Goal: Task Accomplishment & Management: Manage account settings

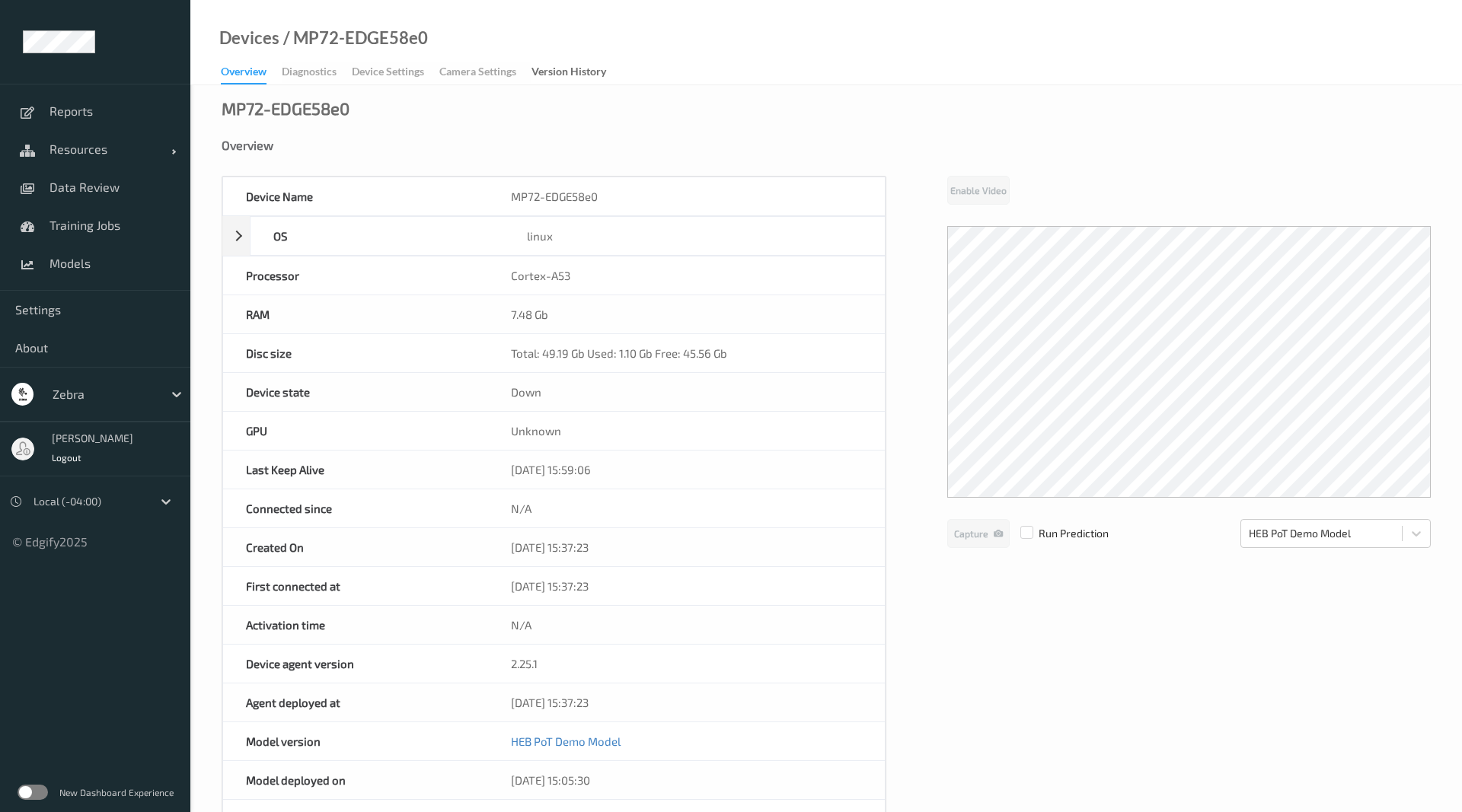
click at [254, 67] on div "Overview" at bounding box center [244, 75] width 45 height 21
click at [91, 147] on span "Resources" at bounding box center [110, 149] width 122 height 15
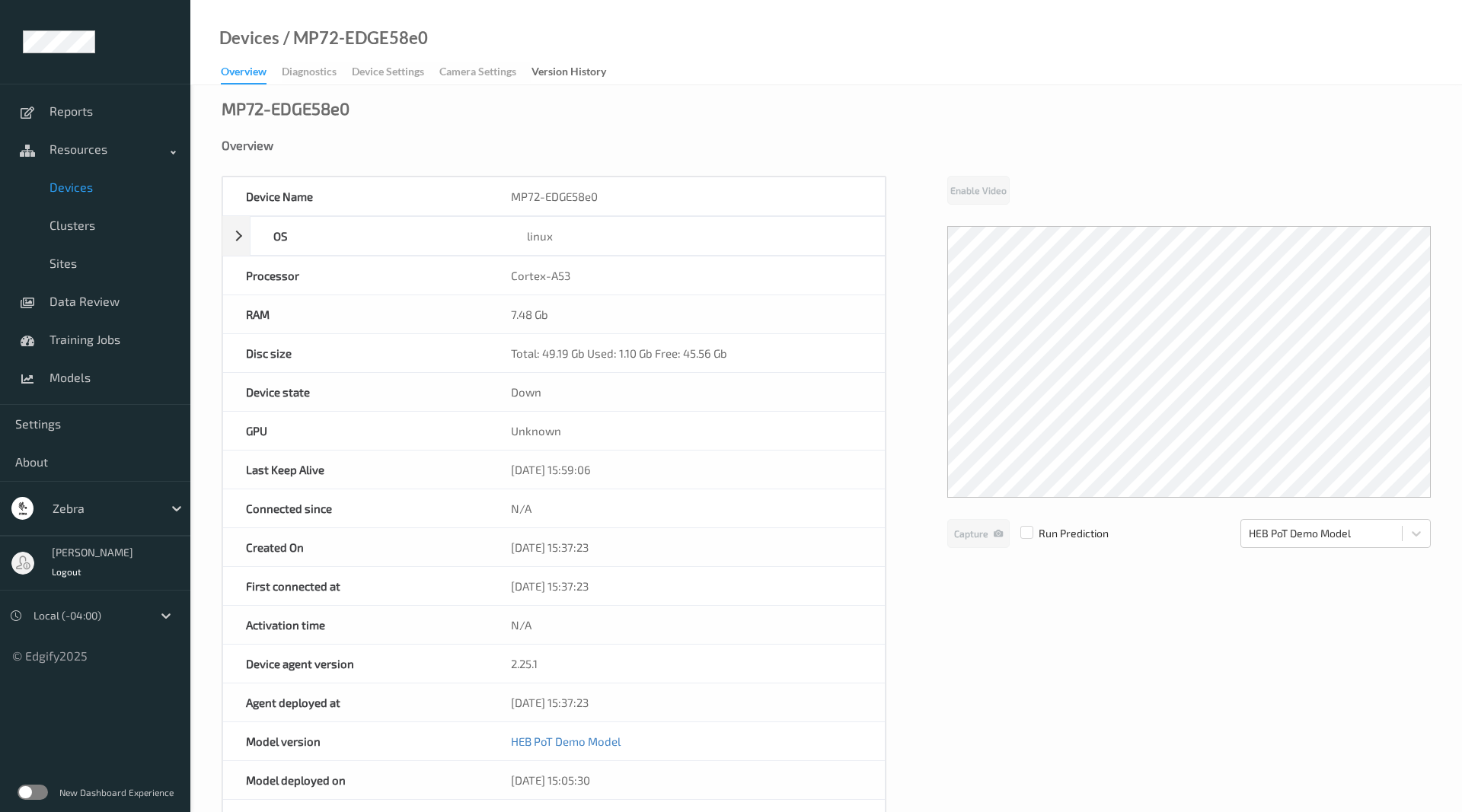
click at [111, 188] on span "Devices" at bounding box center [111, 187] width 126 height 15
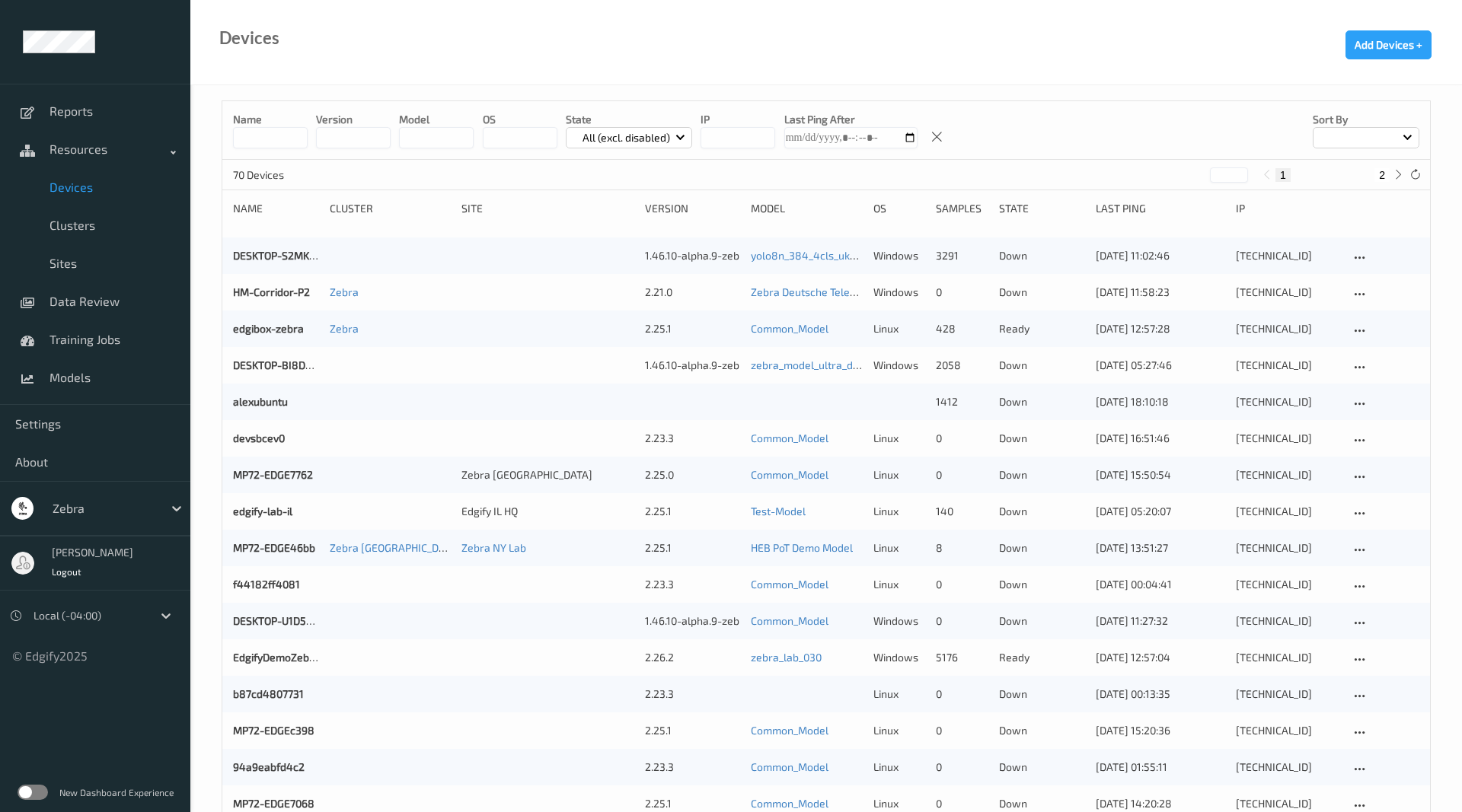
click at [297, 142] on input at bounding box center [270, 138] width 75 height 22
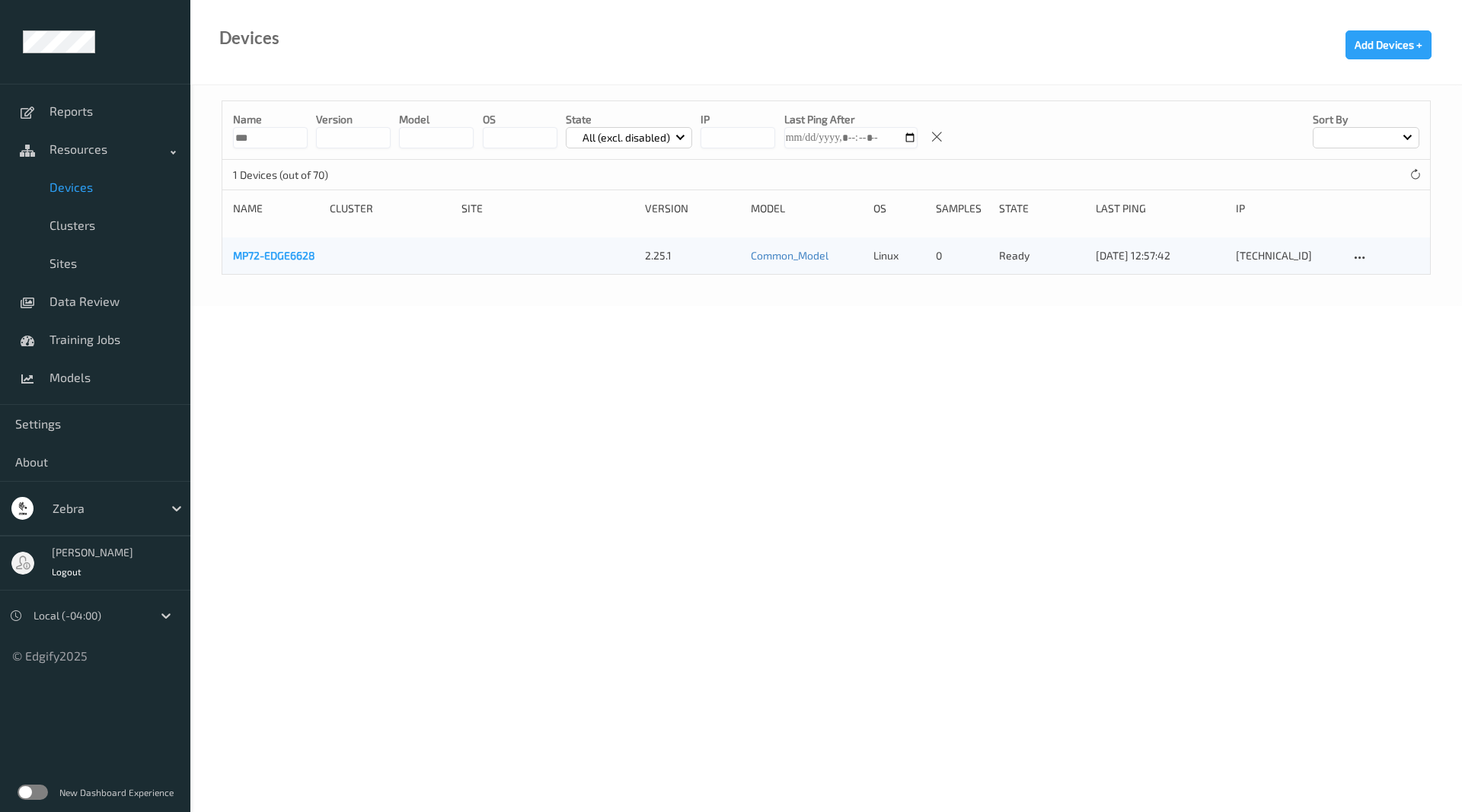
type input "***"
click at [285, 251] on link "MP72-EDGE6628" at bounding box center [274, 256] width 82 height 13
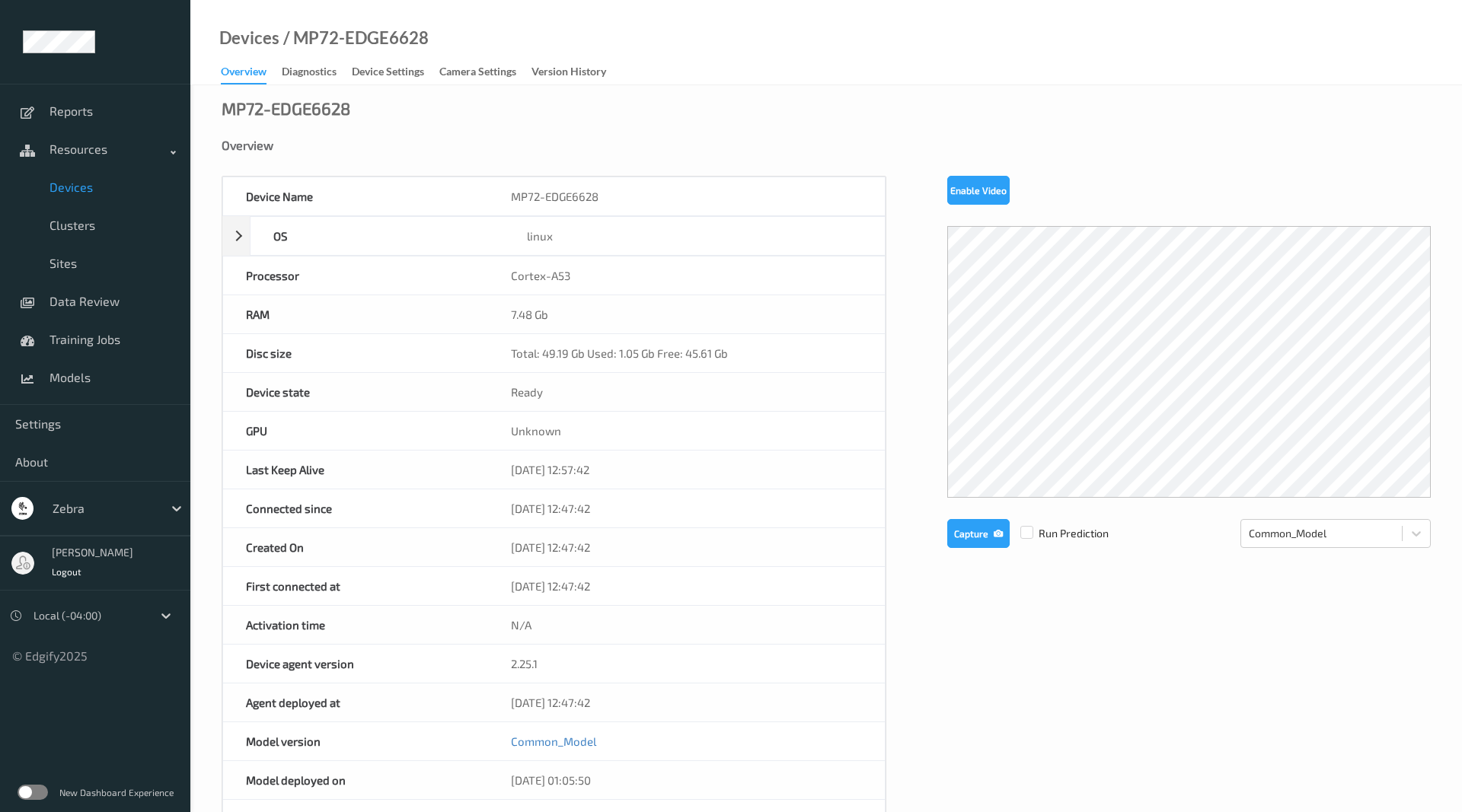
click at [1433, 531] on div "MP72-EDGE6628 Overview Device Name MP72-EDGE6628 OS linux Platform debian Platf…" at bounding box center [826, 665] width 1271 height 1159
click at [1429, 532] on div at bounding box center [1416, 533] width 27 height 27
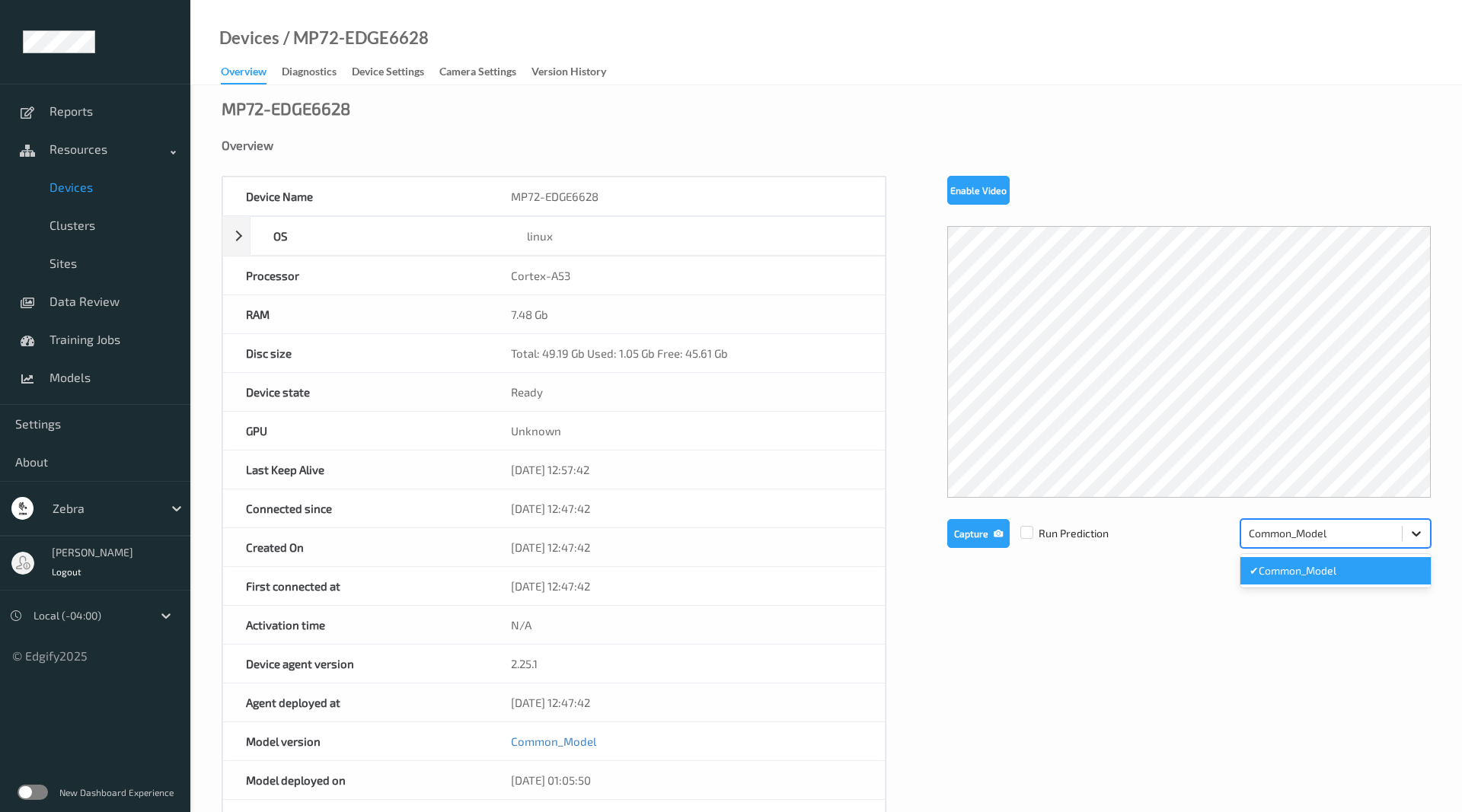
click at [1427, 532] on div at bounding box center [1416, 533] width 27 height 27
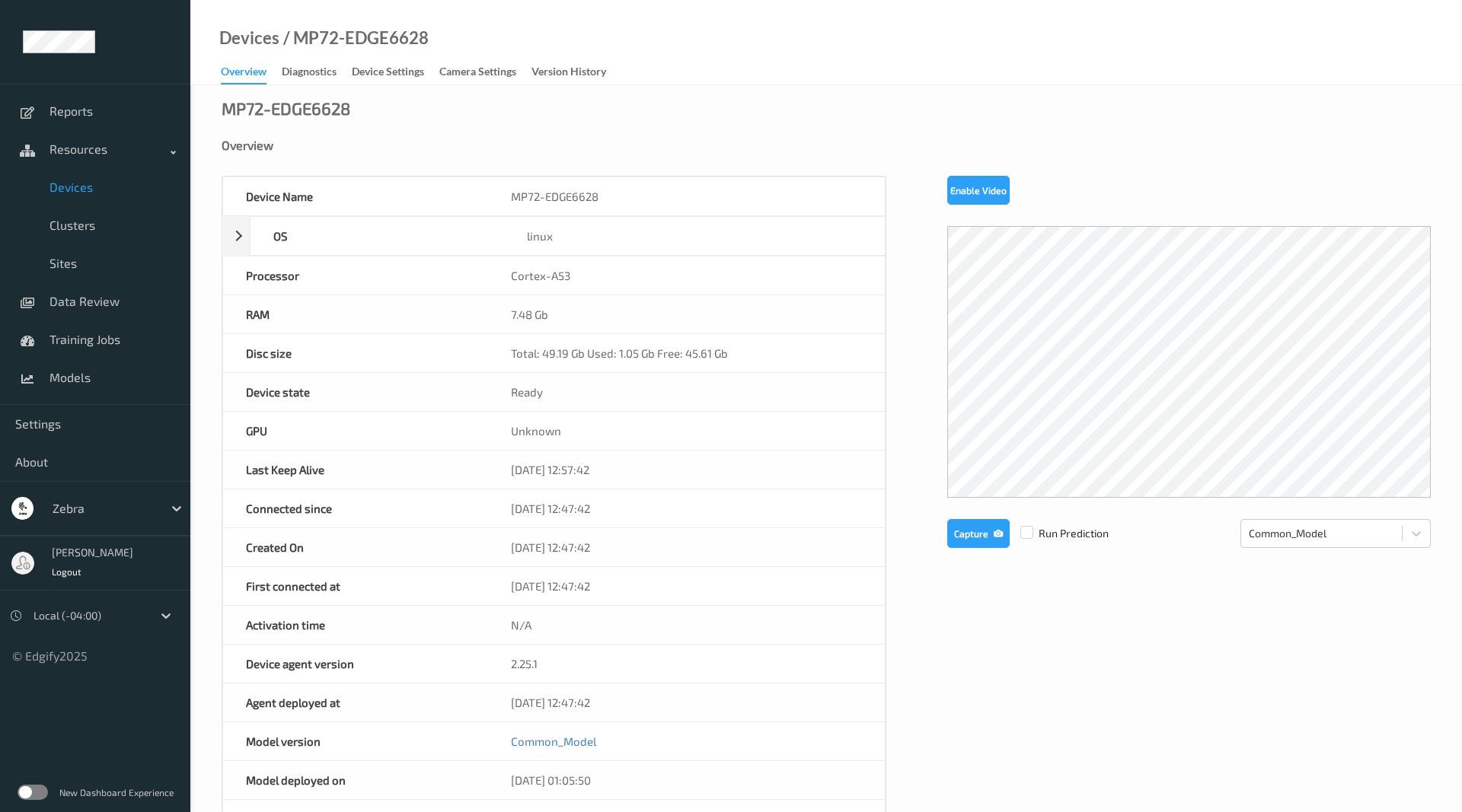
click at [385, 87] on div "MP72-EDGE6628 Overview Device Name MP72-EDGE6628 OS linux Platform debian Platf…" at bounding box center [826, 665] width 1271 height 1159
click at [101, 388] on link "Models" at bounding box center [95, 378] width 191 height 38
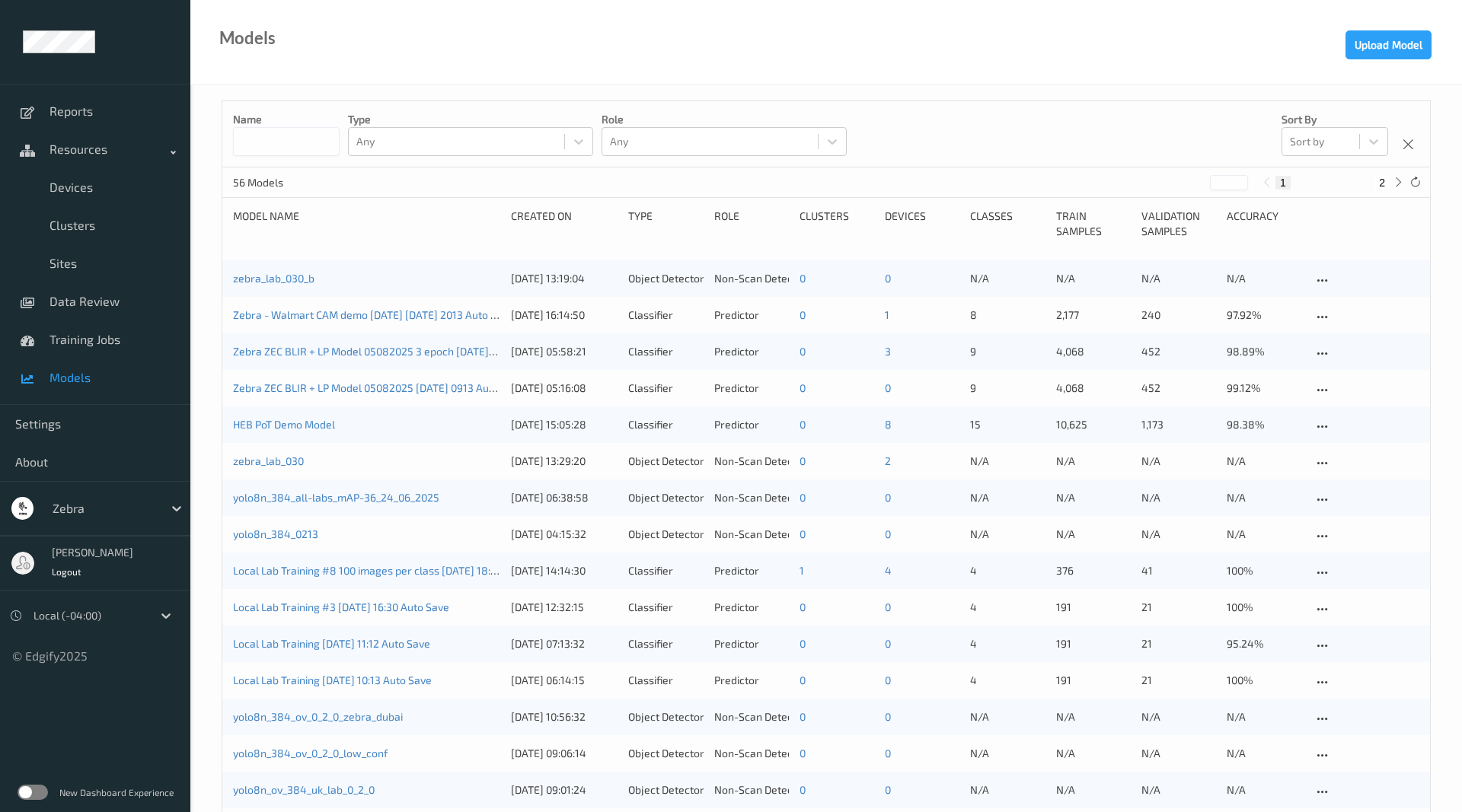
click at [322, 431] on div "HEB PoT Demo Model" at bounding box center [366, 425] width 267 height 15
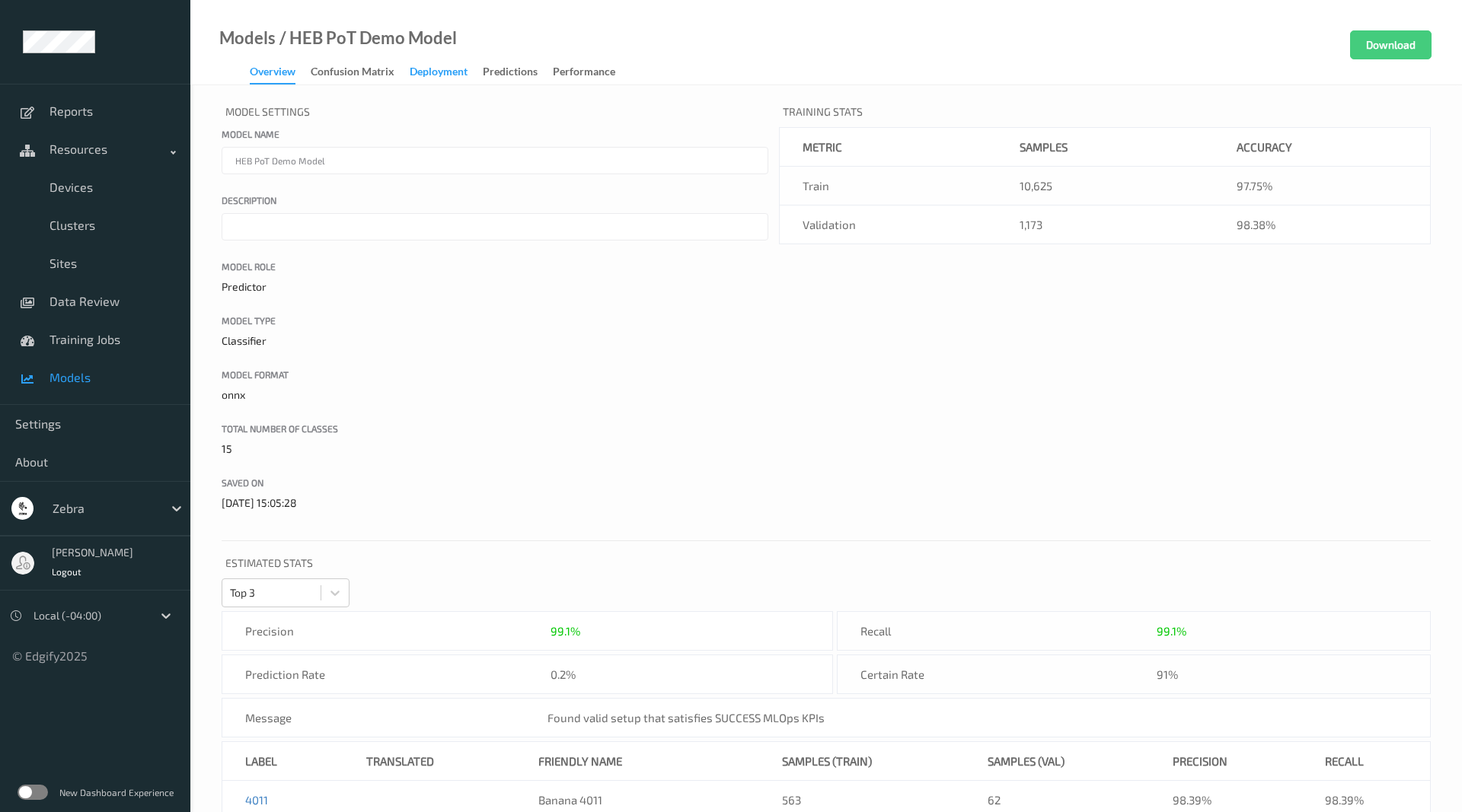
click at [467, 66] on div "Deployment" at bounding box center [438, 74] width 58 height 19
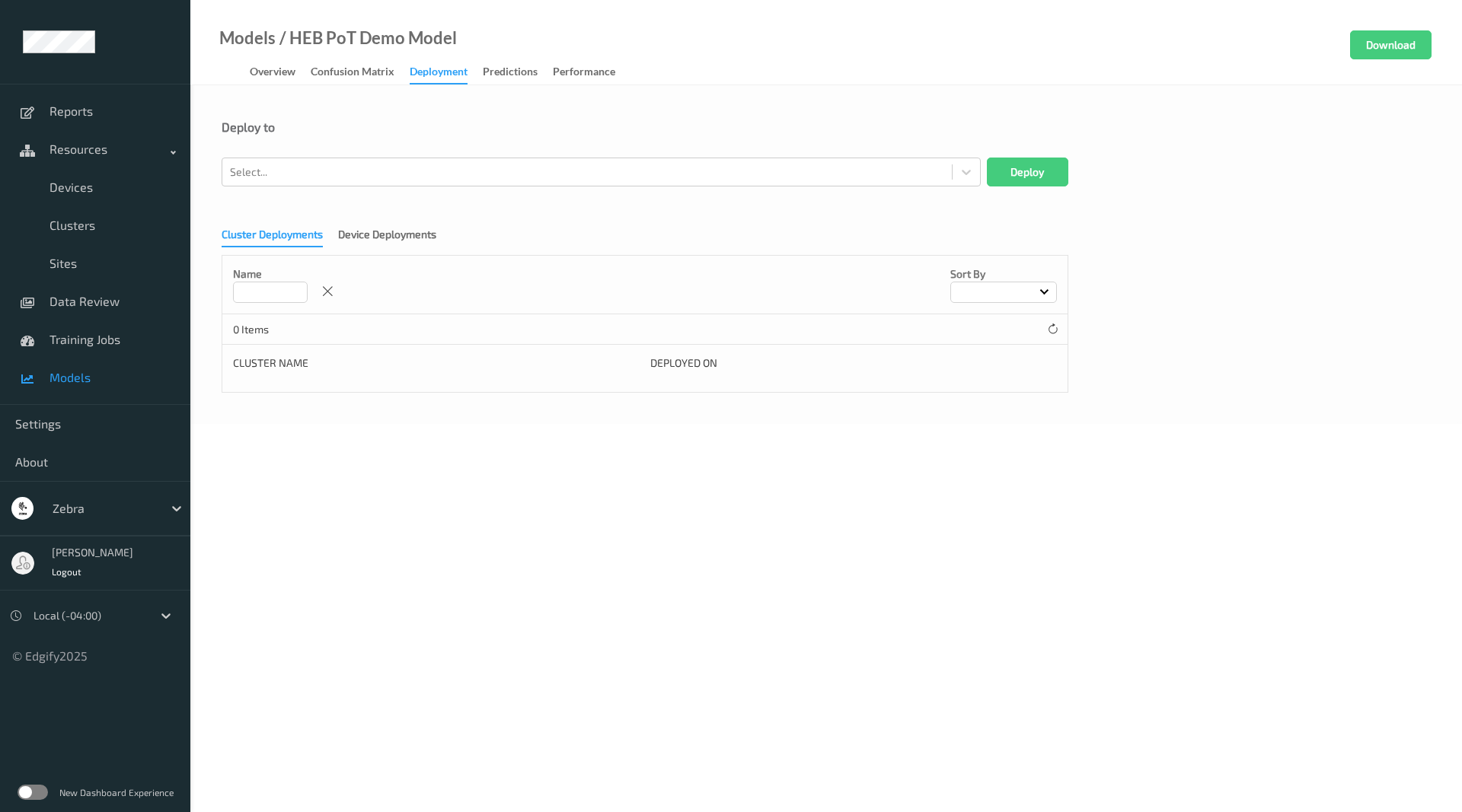
click at [285, 296] on input at bounding box center [270, 292] width 75 height 22
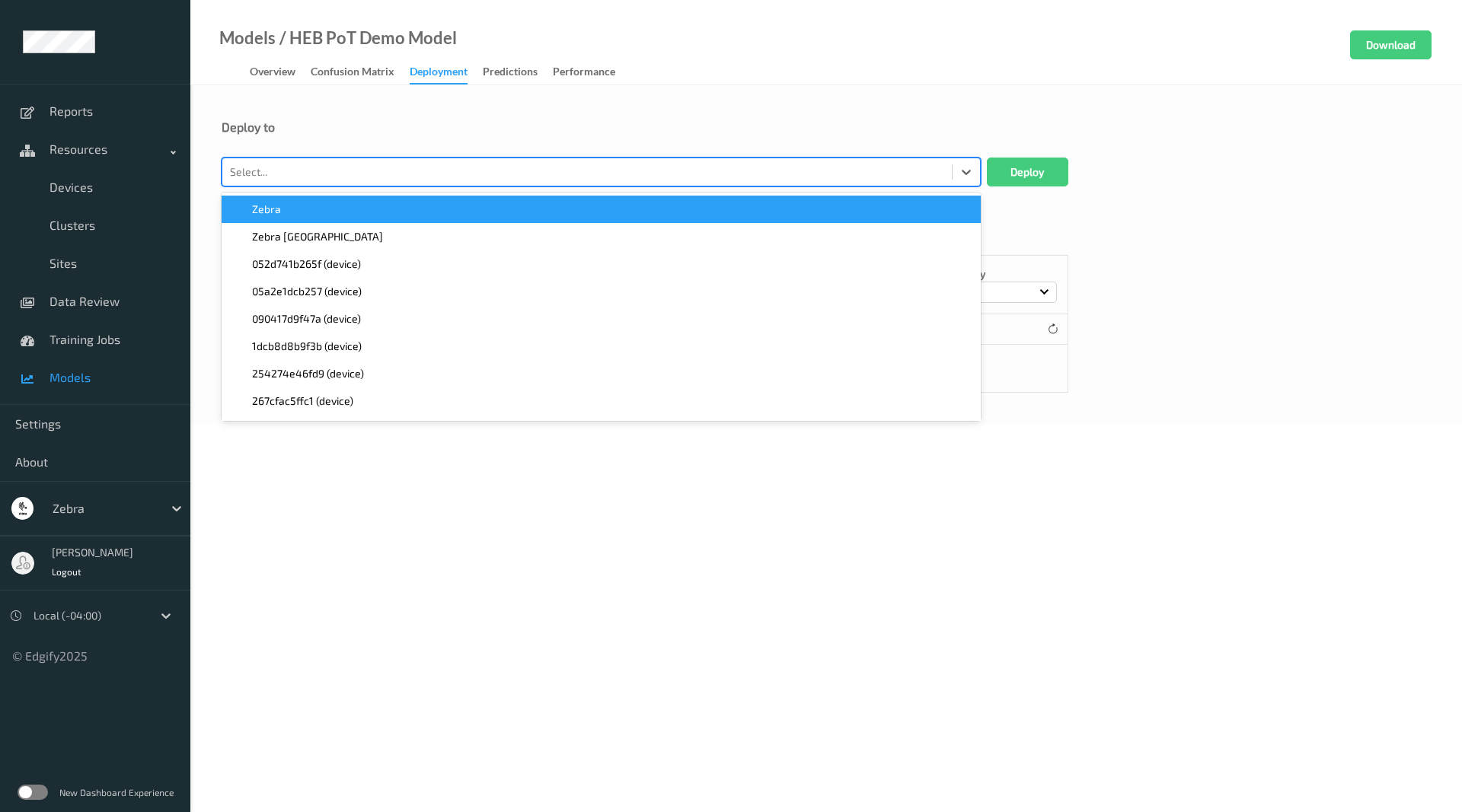
click at [539, 182] on div "Select..." at bounding box center [586, 172] width 729 height 25
type input "662"
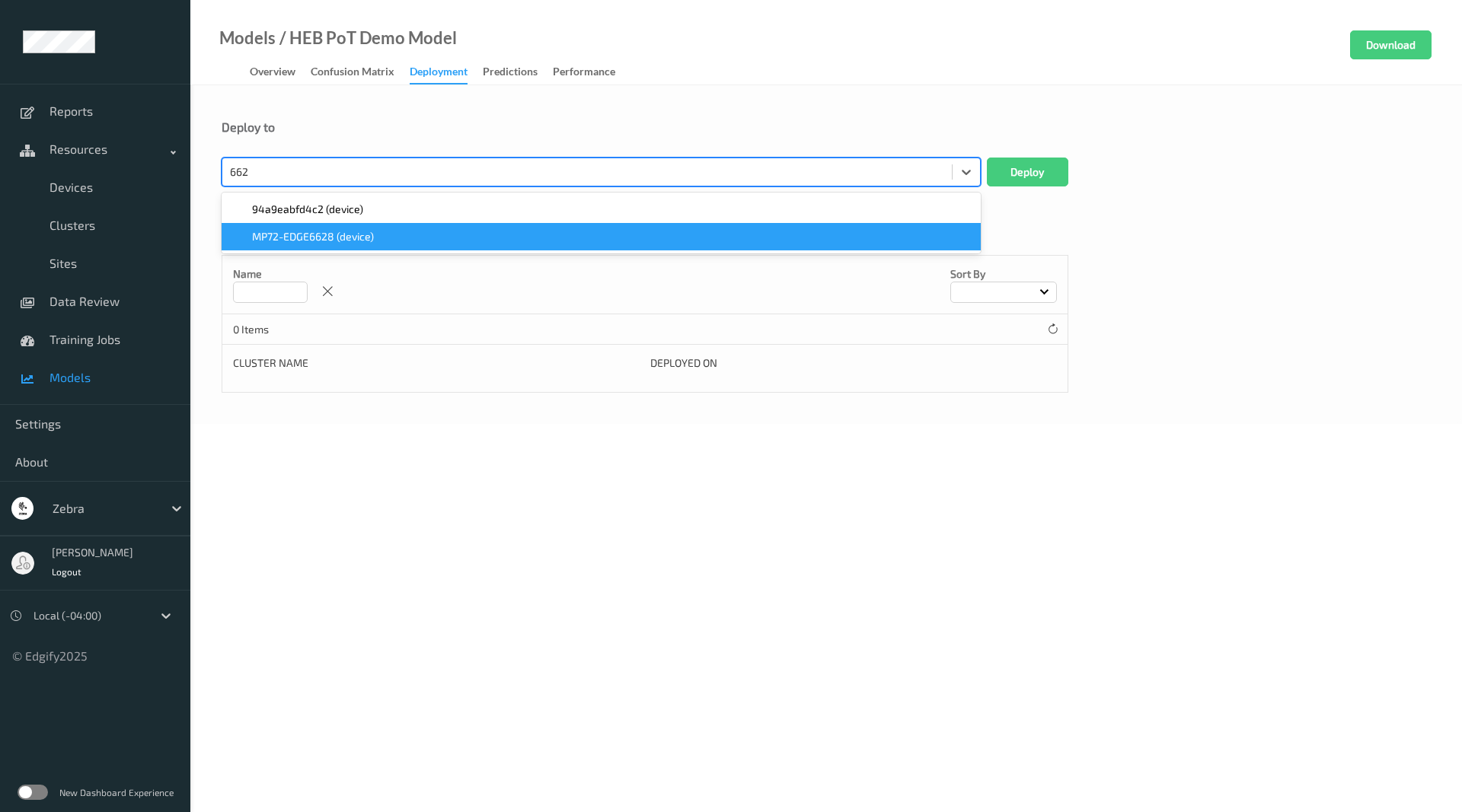
click at [390, 235] on div "MP72-EDGE6628 (device)" at bounding box center [601, 237] width 740 height 15
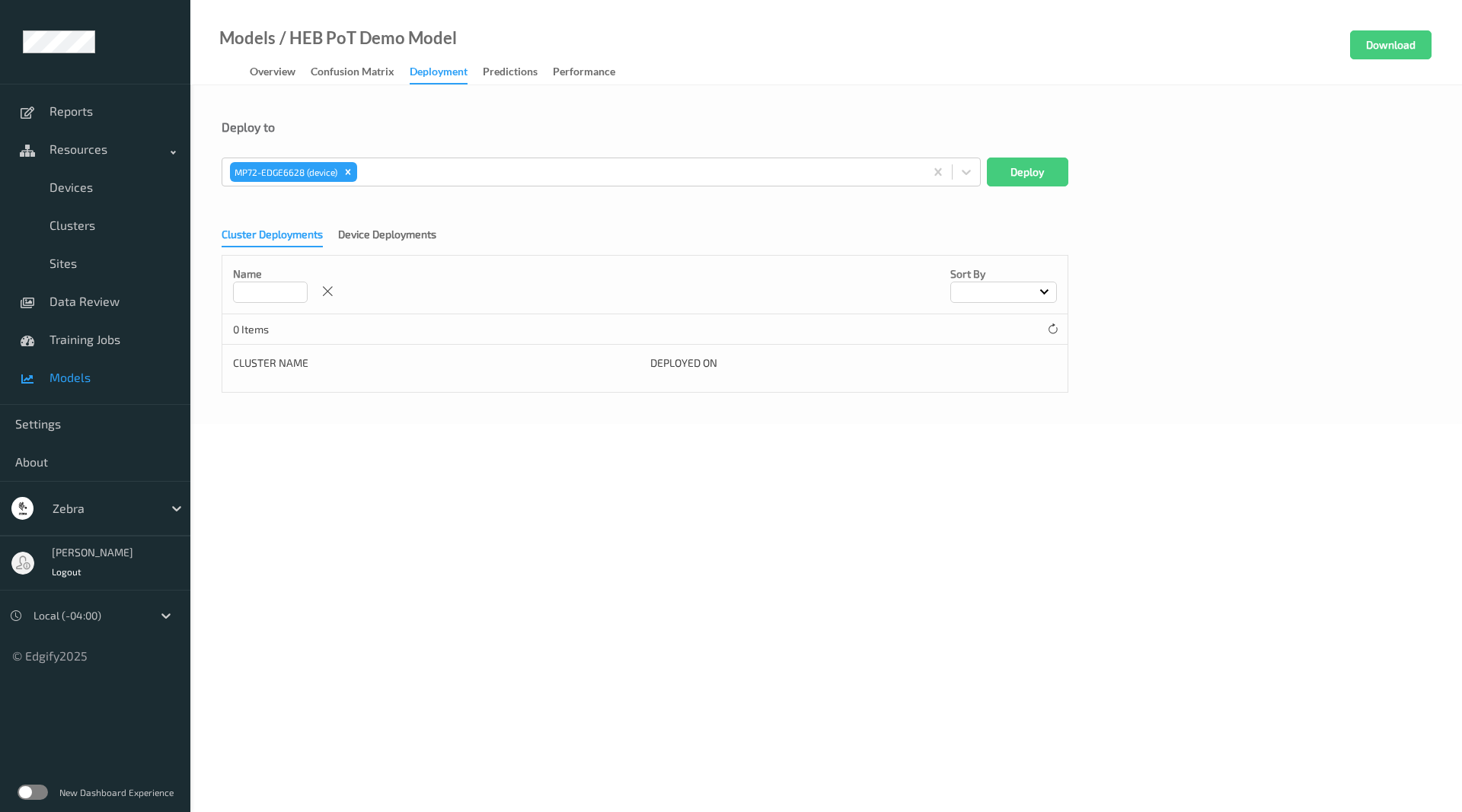
click at [994, 87] on div "Deploy to MP72-EDGE6628 (device) Deploy Cluster Deployments Device Deployments …" at bounding box center [826, 254] width 1271 height 339
click at [1035, 168] on button "Deploy" at bounding box center [1028, 172] width 81 height 29
click at [98, 195] on link "Devices" at bounding box center [95, 187] width 191 height 38
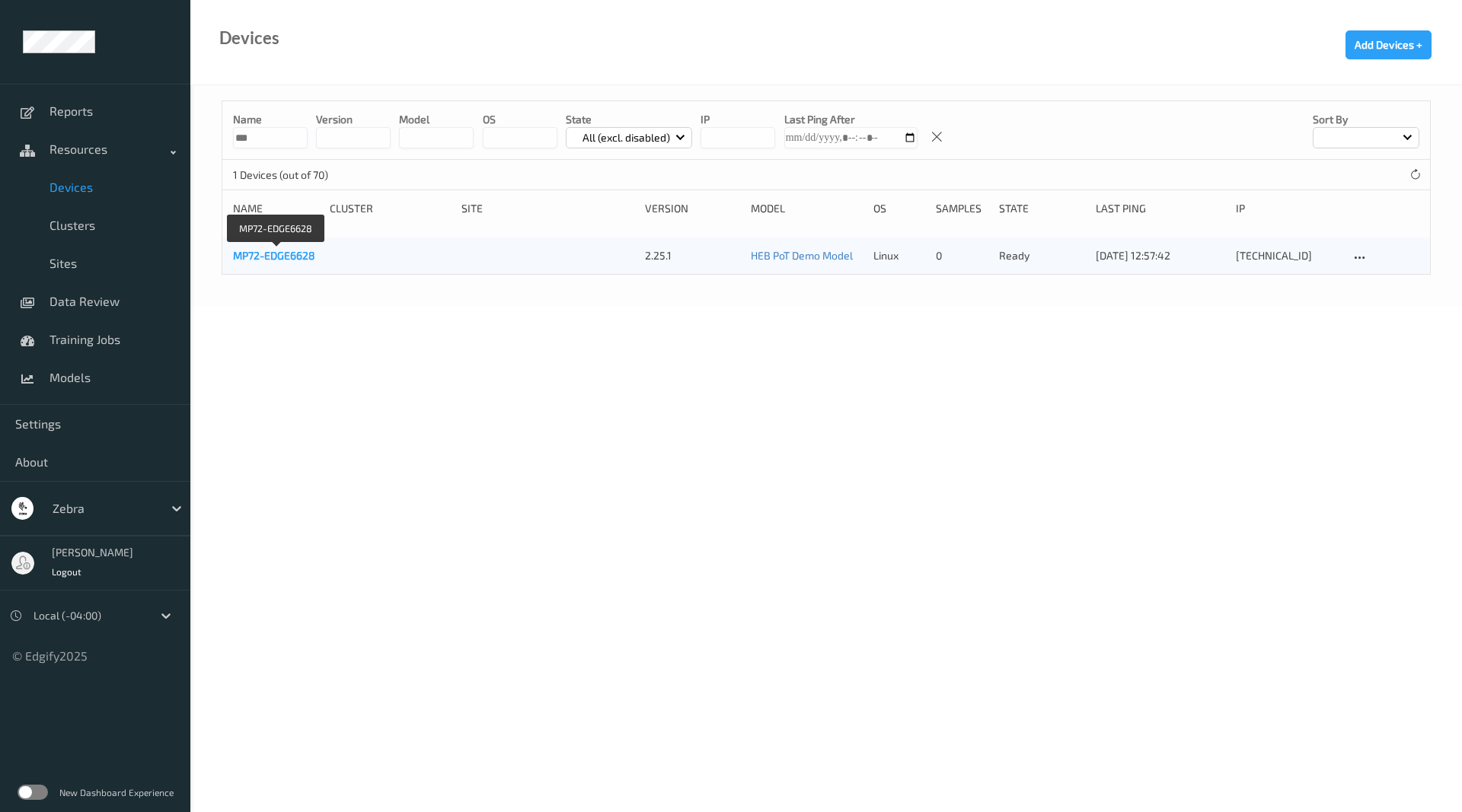
click at [293, 259] on link "MP72-EDGE6628" at bounding box center [274, 256] width 82 height 13
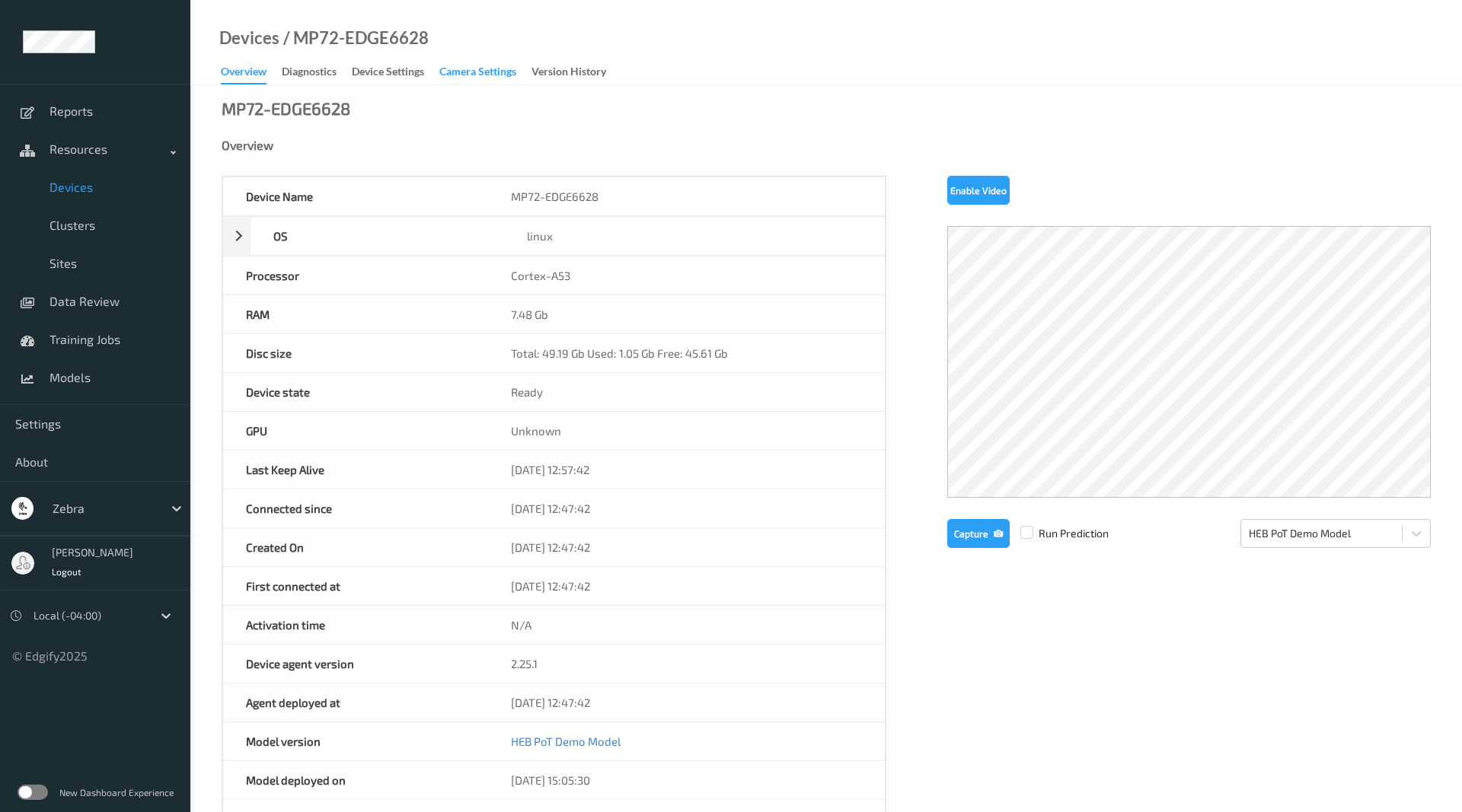
click at [448, 67] on div "Camera Settings" at bounding box center [477, 74] width 76 height 19
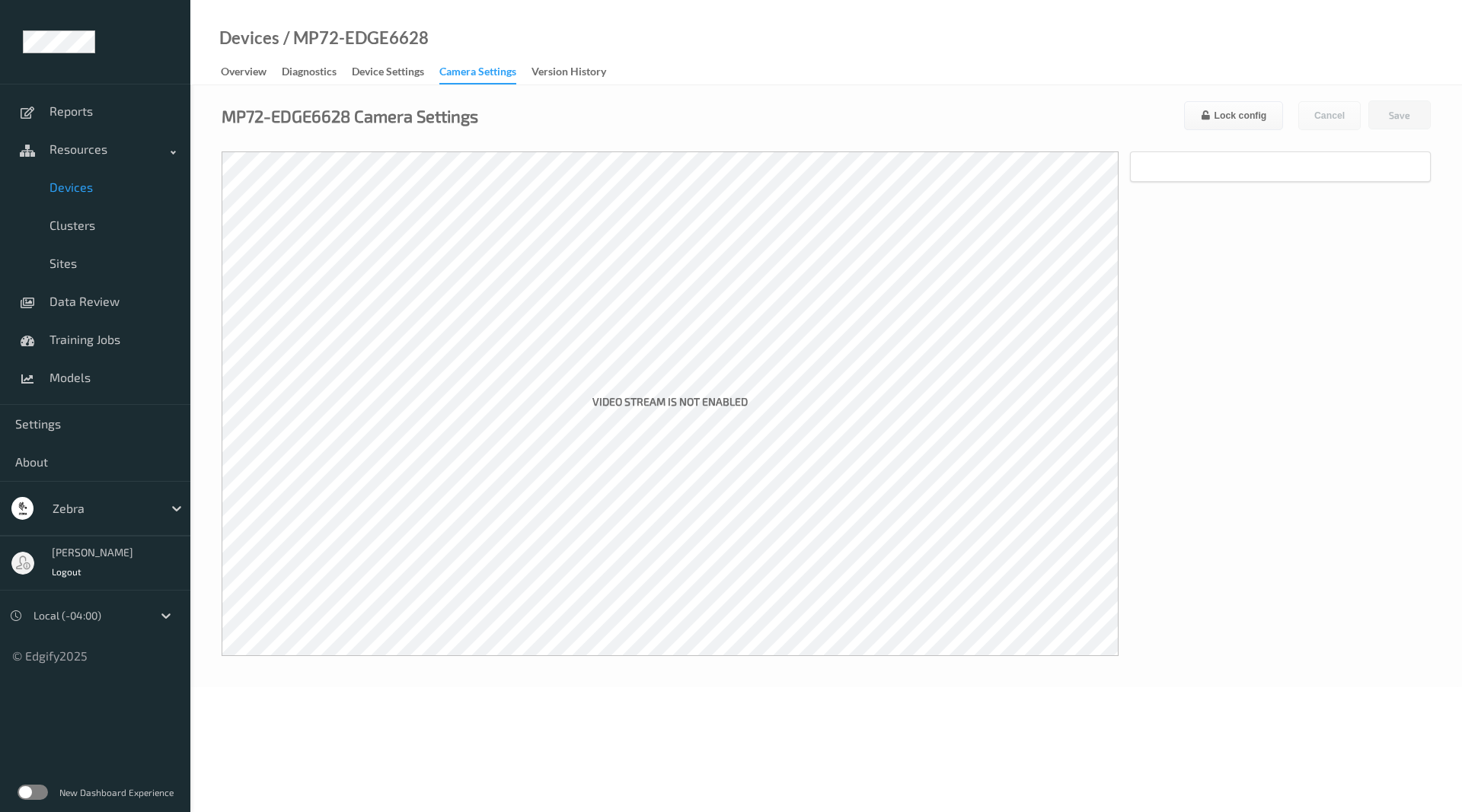
click at [343, 74] on link "Diagnostics" at bounding box center [316, 72] width 70 height 22
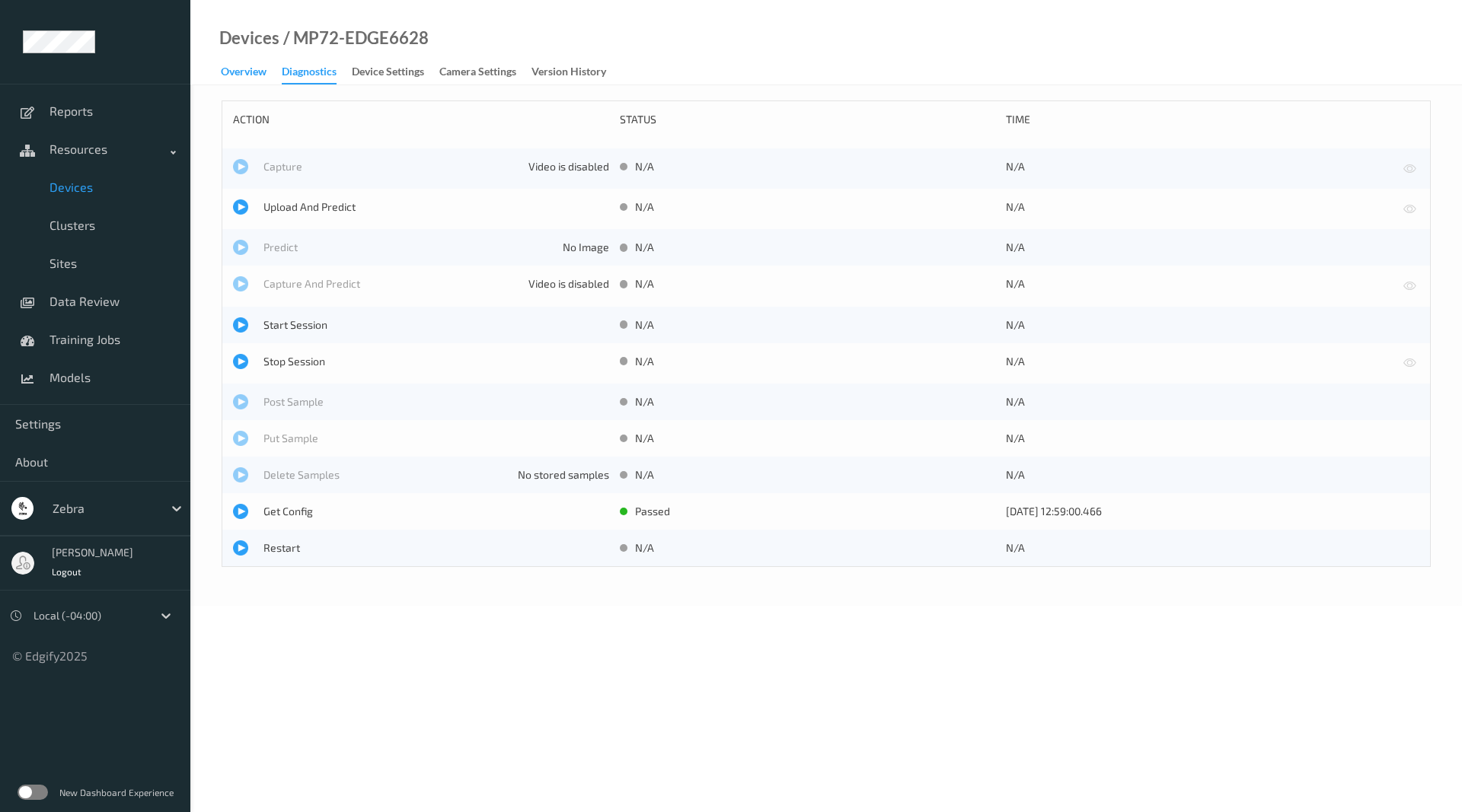
click at [236, 69] on div "Overview" at bounding box center [244, 74] width 45 height 19
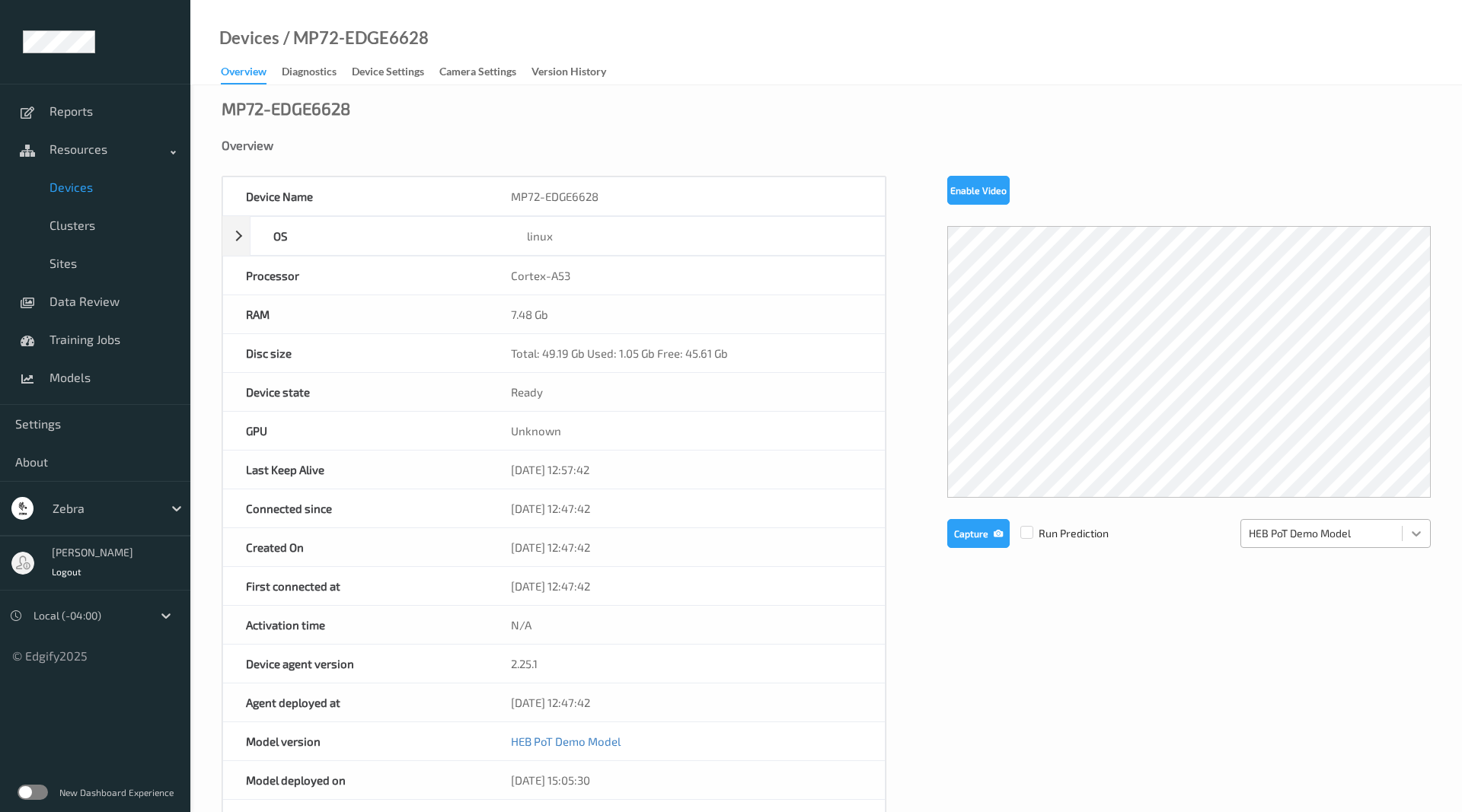
click at [1422, 539] on icon at bounding box center [1416, 533] width 15 height 15
click at [399, 71] on div "Device Settings" at bounding box center [387, 74] width 73 height 19
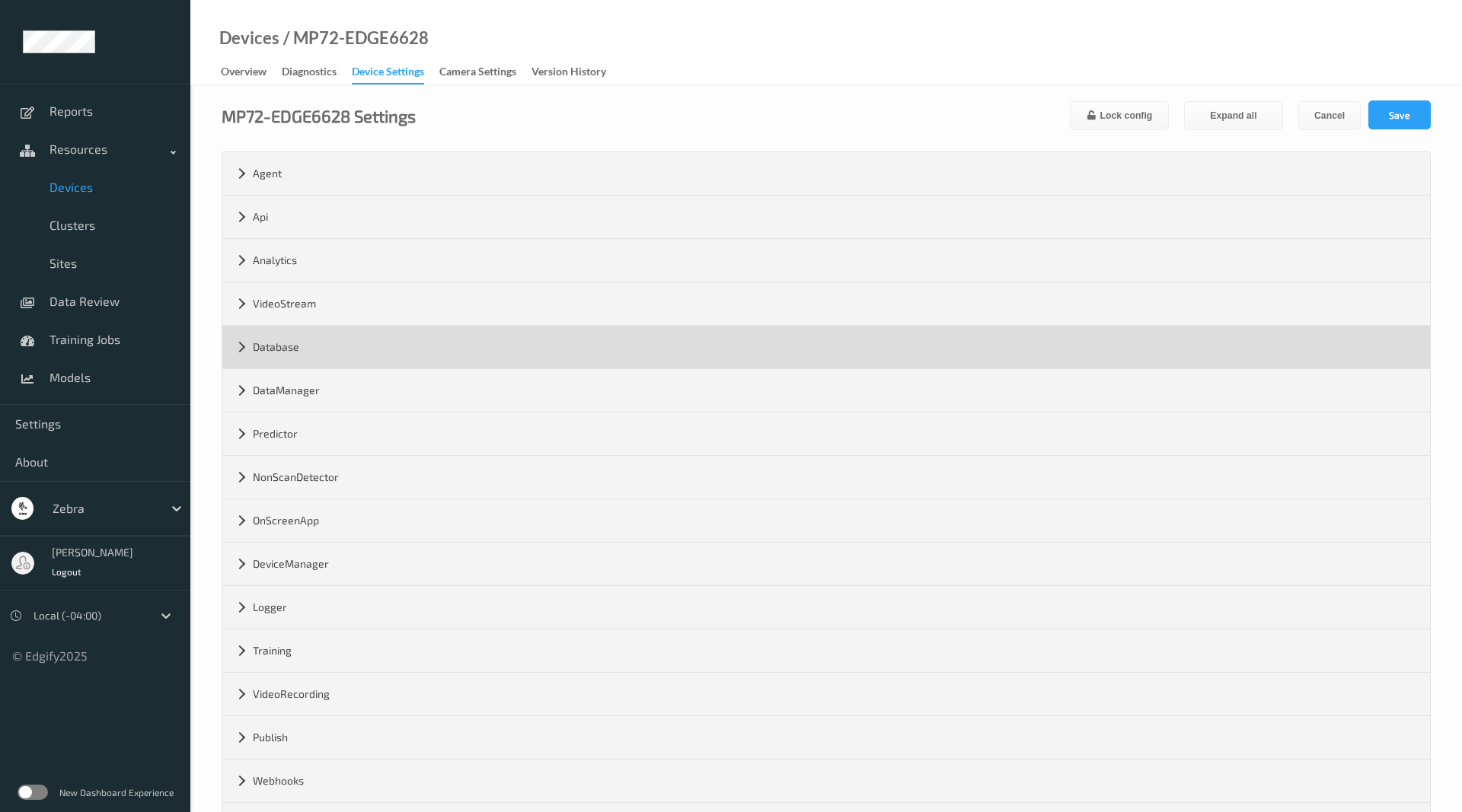
scroll to position [65, 0]
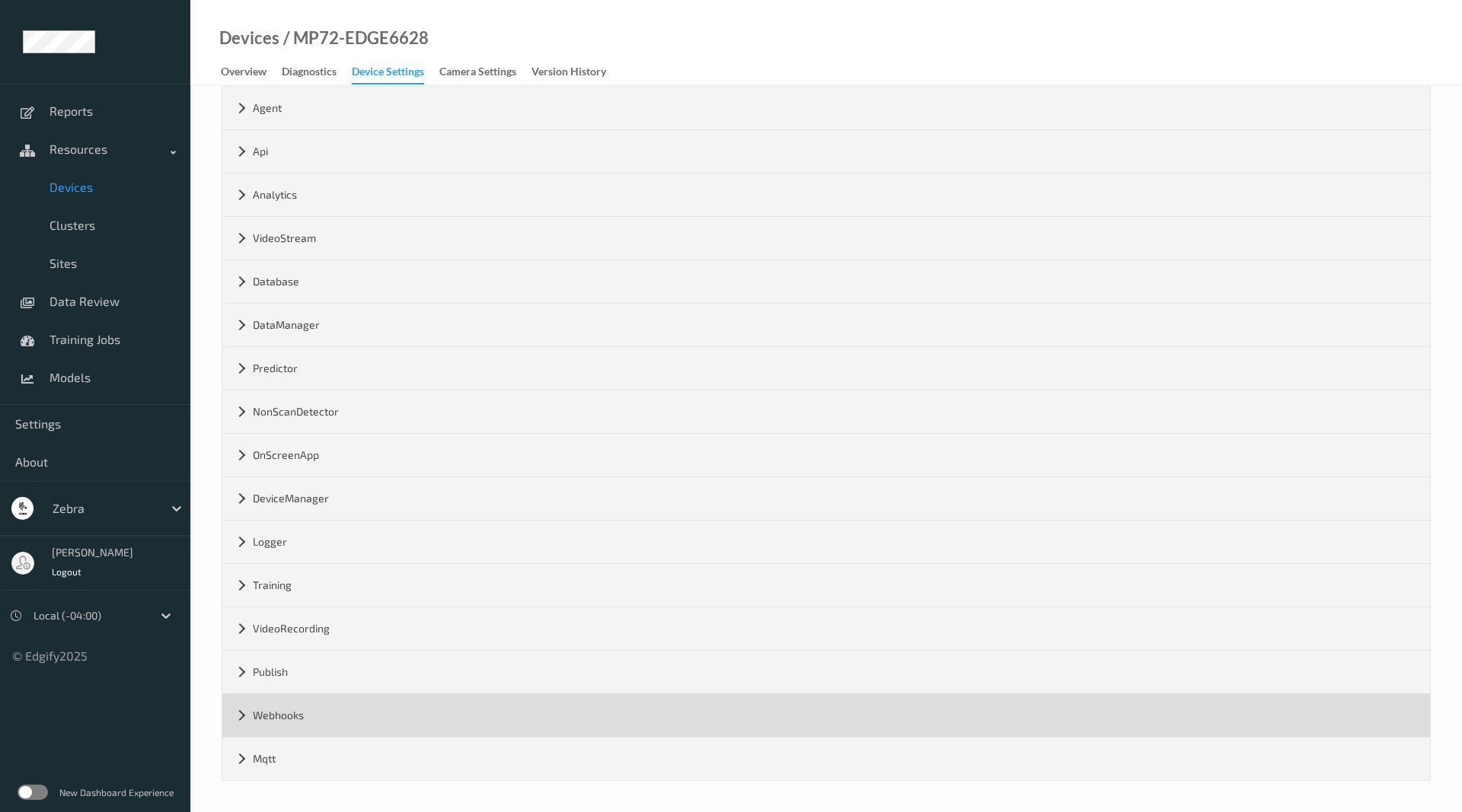
click at [241, 726] on div "Webhooks" at bounding box center [825, 715] width 1207 height 42
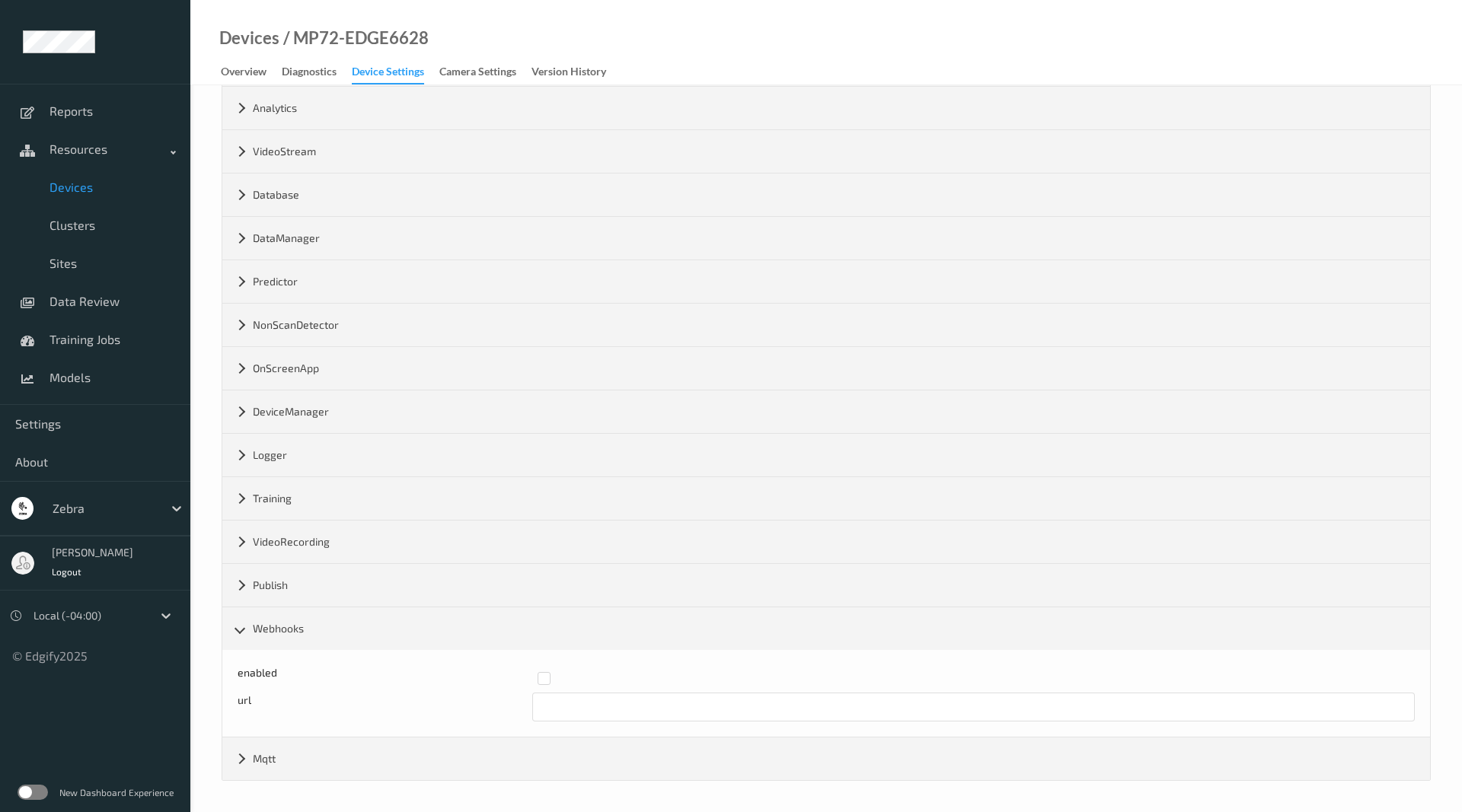
click at [532, 678] on div "enabled" at bounding box center [825, 678] width 1177 height 27
click at [539, 672] on label at bounding box center [971, 672] width 867 height 0
click at [544, 687] on div "enabled" at bounding box center [825, 678] width 1177 height 27
click at [541, 702] on input "text" at bounding box center [973, 706] width 883 height 29
click at [540, 704] on input "text" at bounding box center [973, 706] width 883 height 29
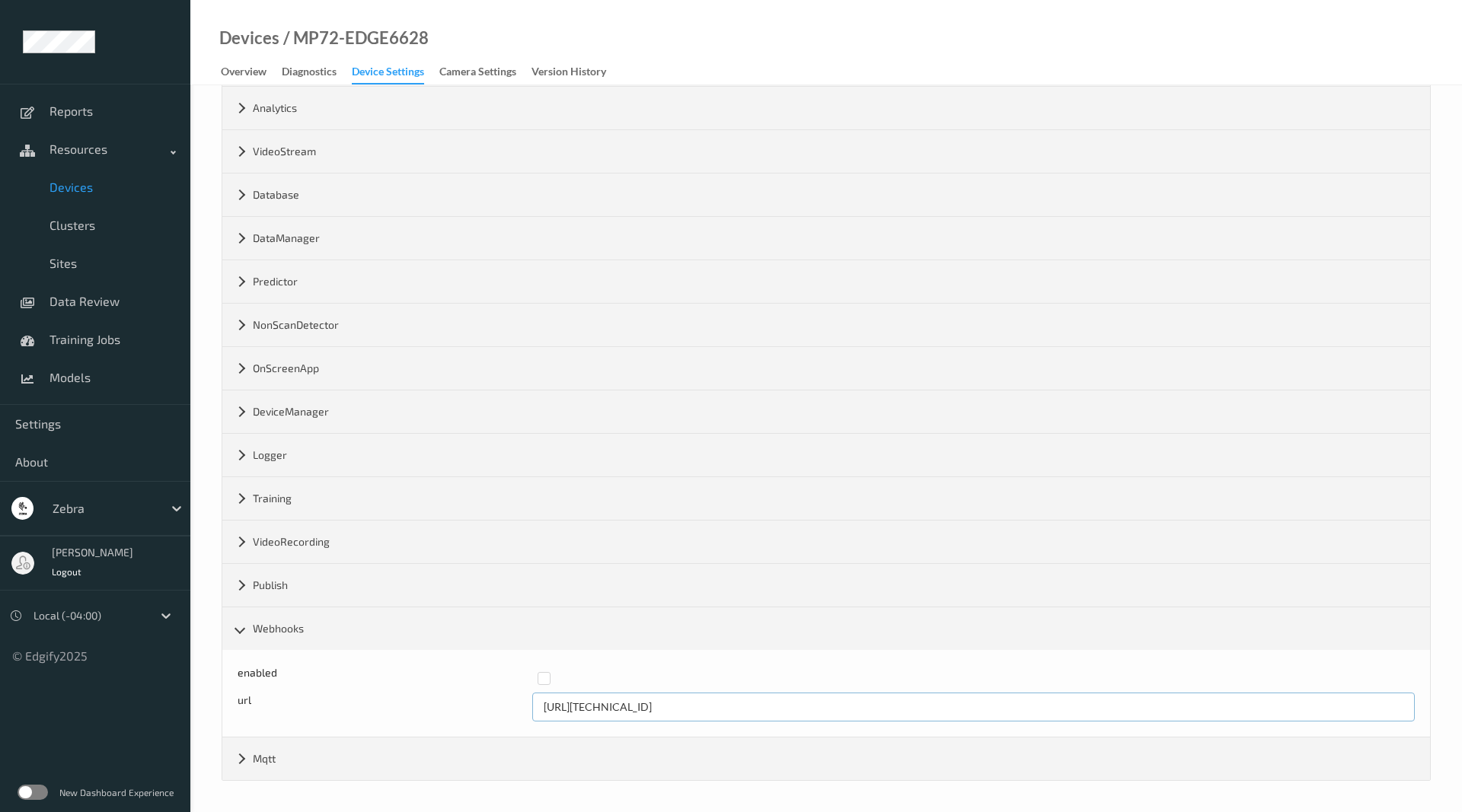
click at [620, 704] on input "[URL][TECHNICAL_ID]" at bounding box center [973, 706] width 883 height 29
click at [702, 708] on input "[URL][TECHNICAL_ID]" at bounding box center [973, 706] width 883 height 29
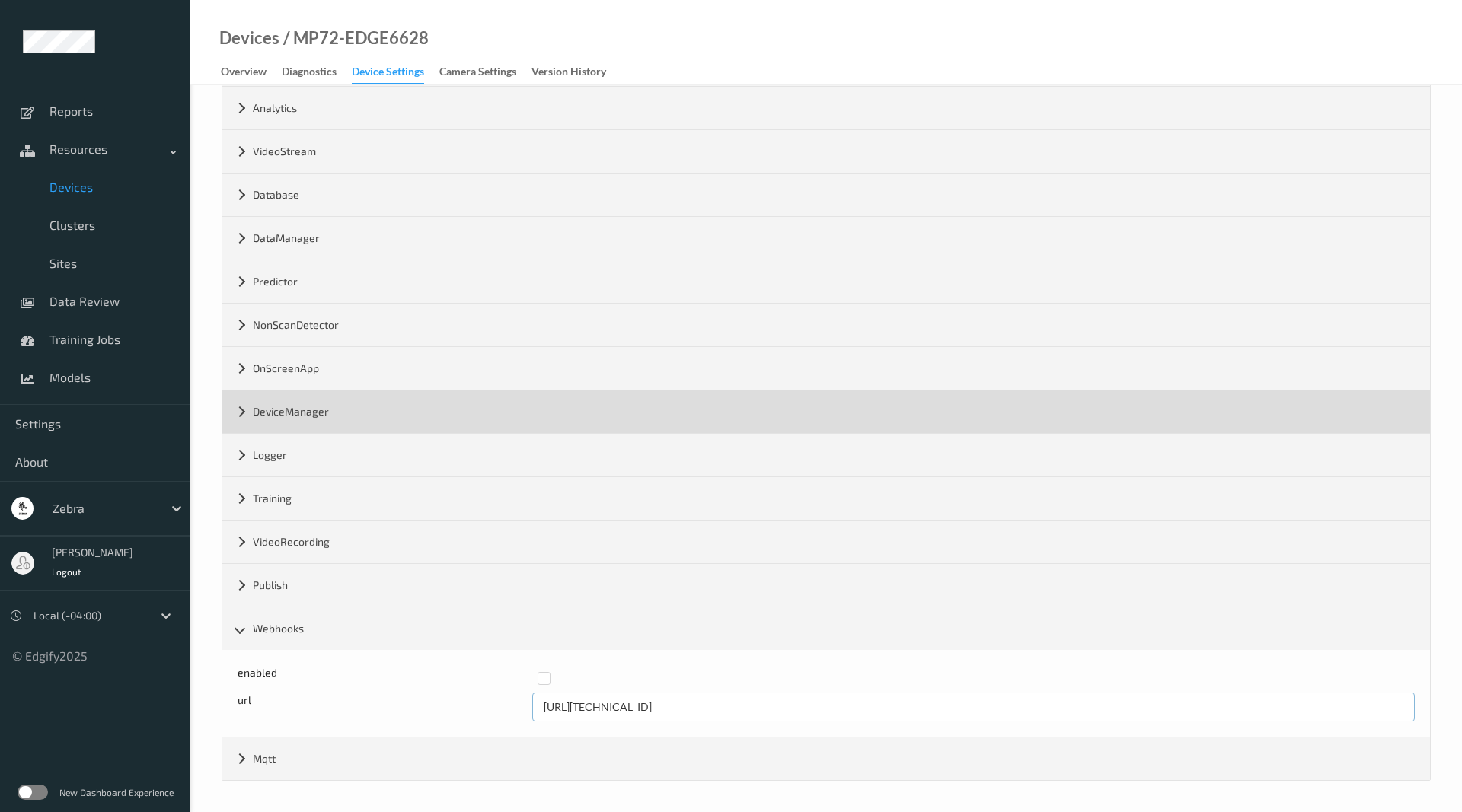
scroll to position [0, 0]
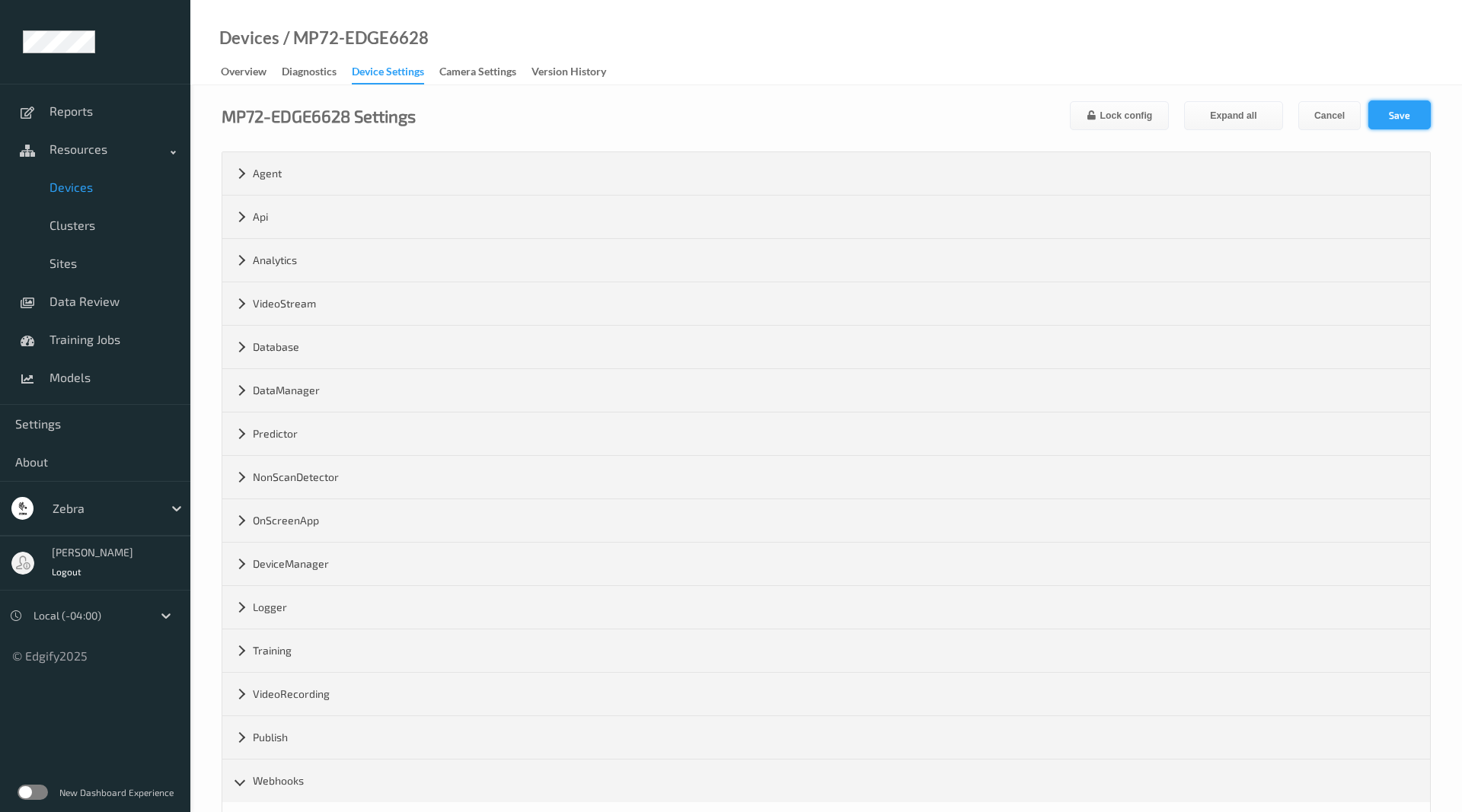
type input "[URL][TECHNICAL_ID]"
click at [1387, 120] on button "Save" at bounding box center [1399, 114] width 62 height 29
click at [246, 68] on div "Overview" at bounding box center [244, 74] width 45 height 19
